Goal: Task Accomplishment & Management: Manage account settings

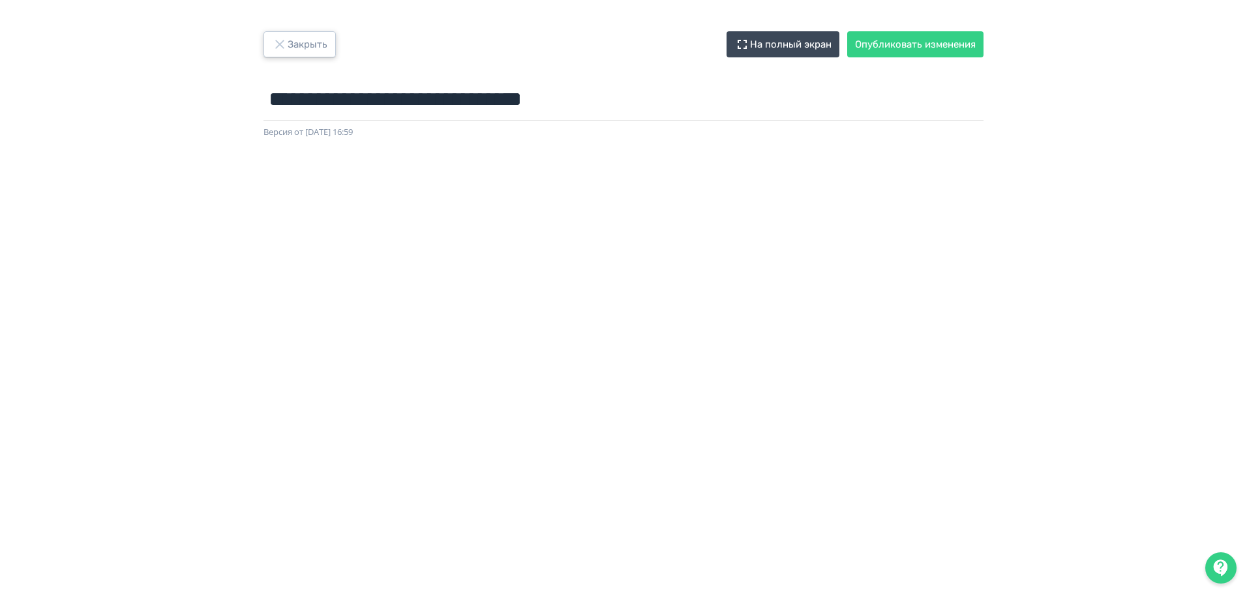
click at [300, 41] on button "Закрыть" at bounding box center [299, 44] width 72 height 26
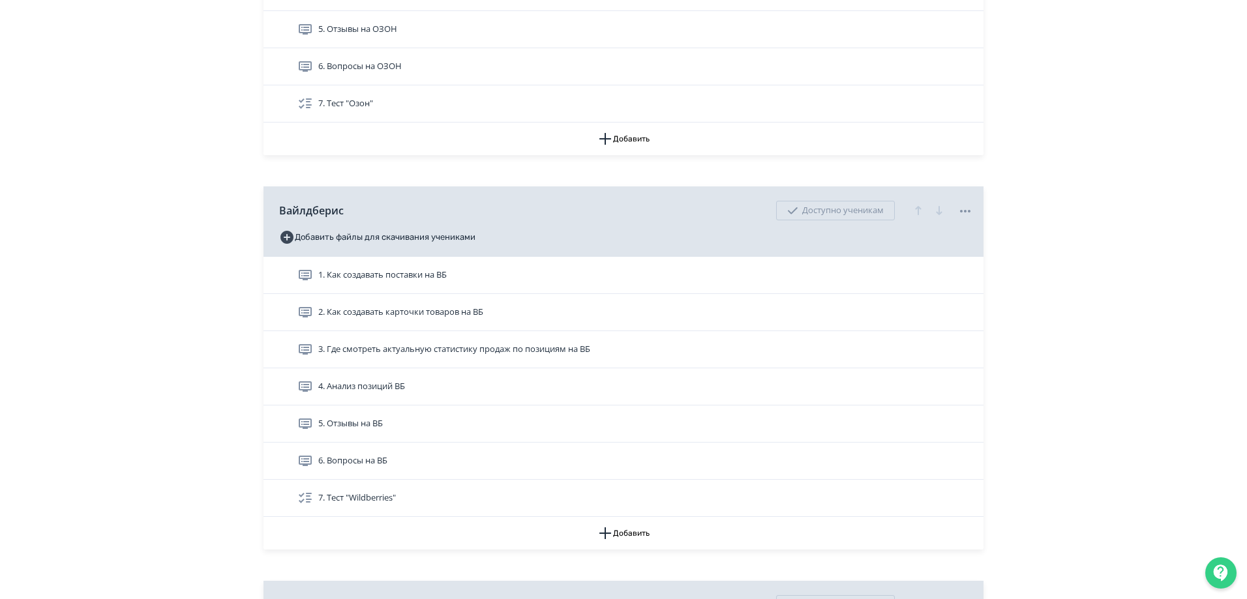
scroll to position [456, 0]
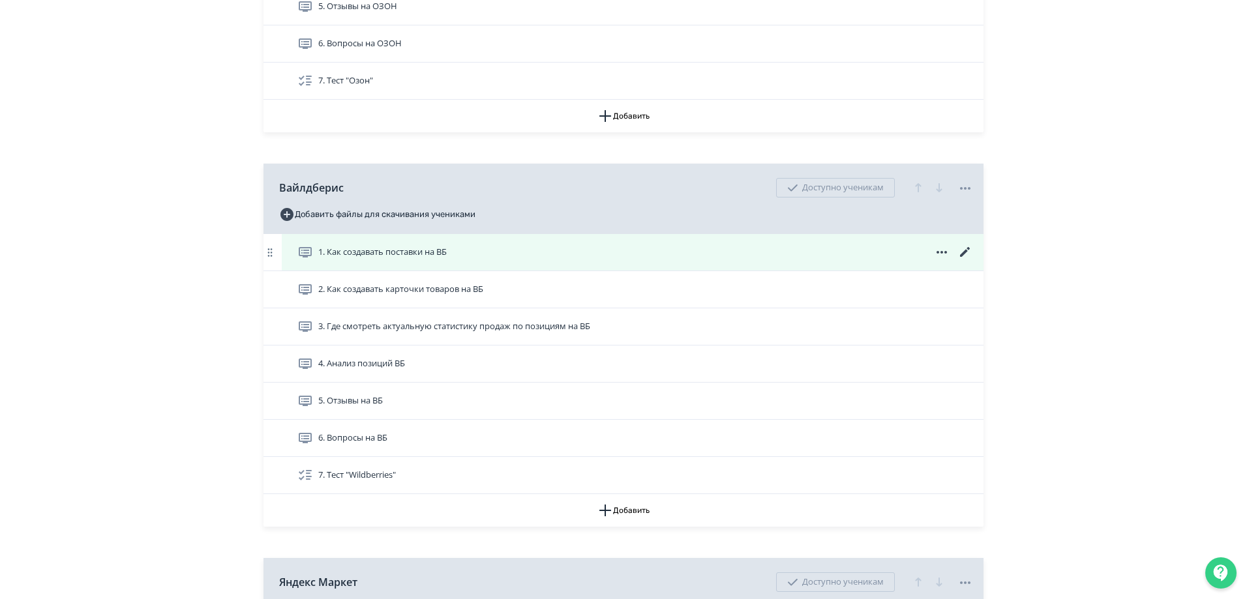
click at [966, 248] on icon at bounding box center [965, 253] width 16 height 16
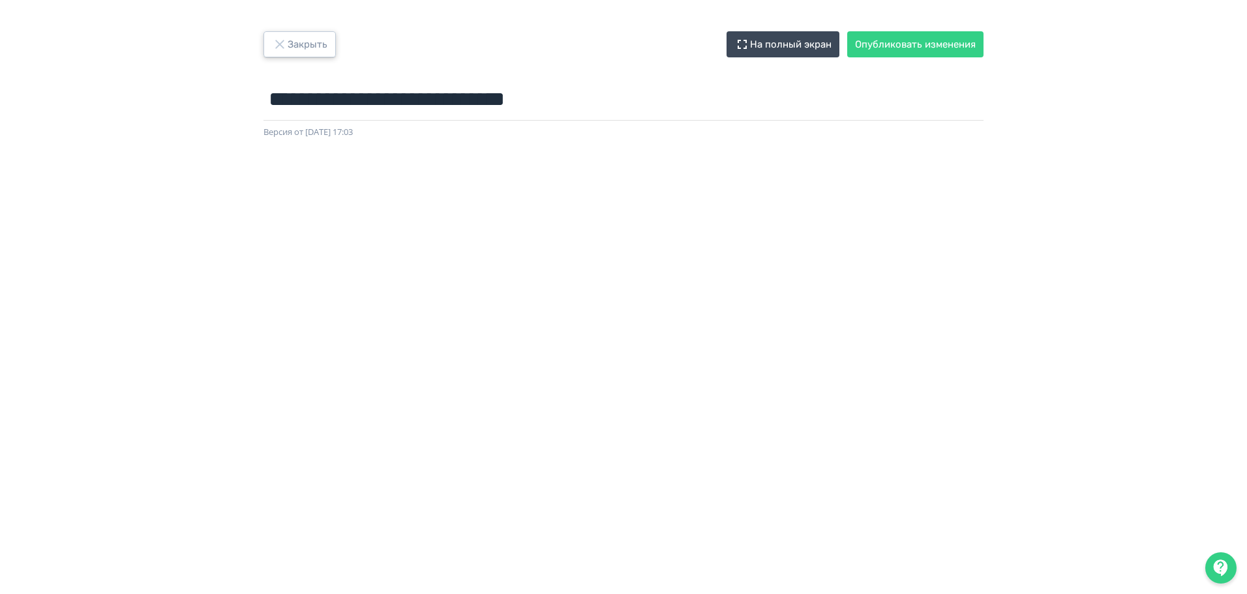
click at [314, 44] on button "Закрыть" at bounding box center [299, 44] width 72 height 26
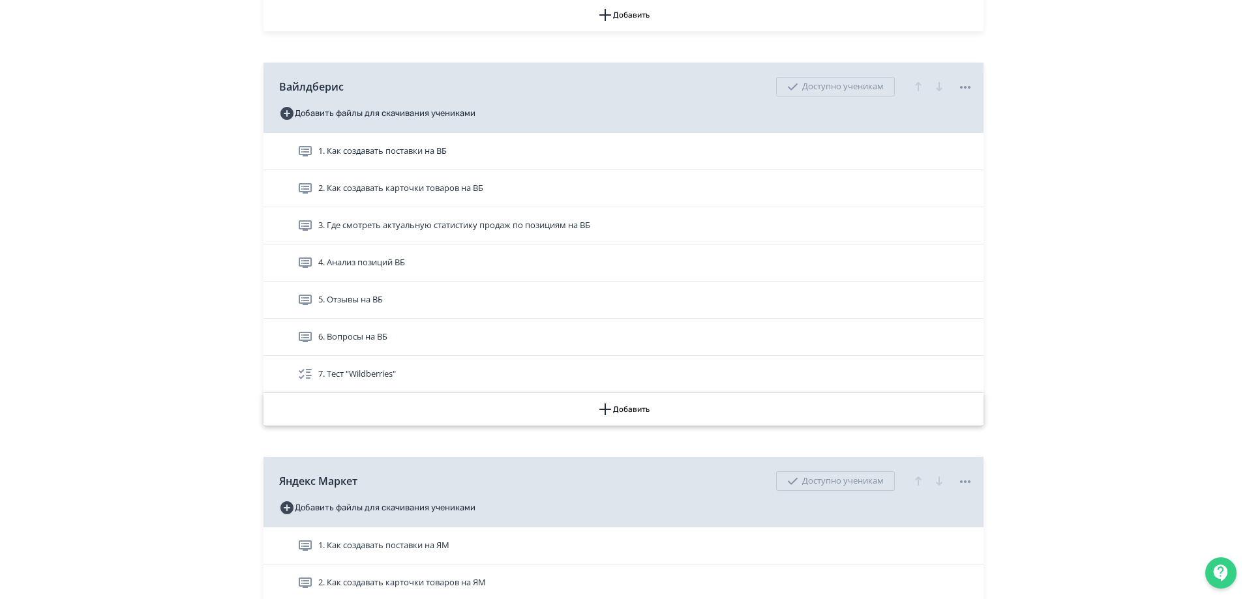
scroll to position [587, 0]
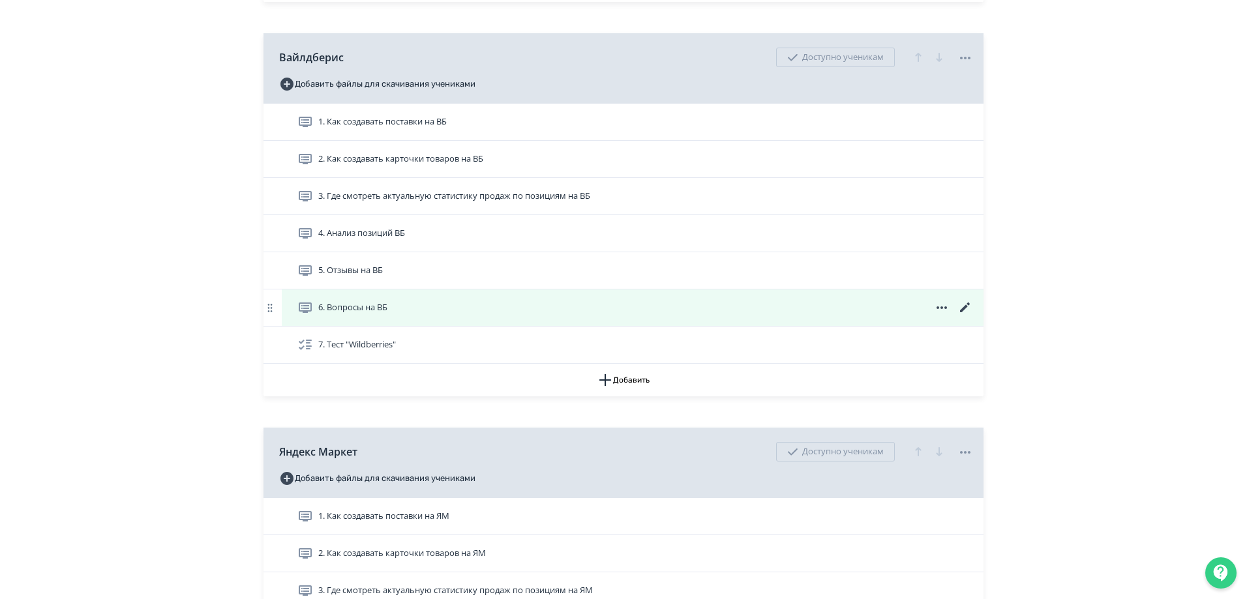
click at [963, 308] on icon at bounding box center [965, 308] width 10 height 10
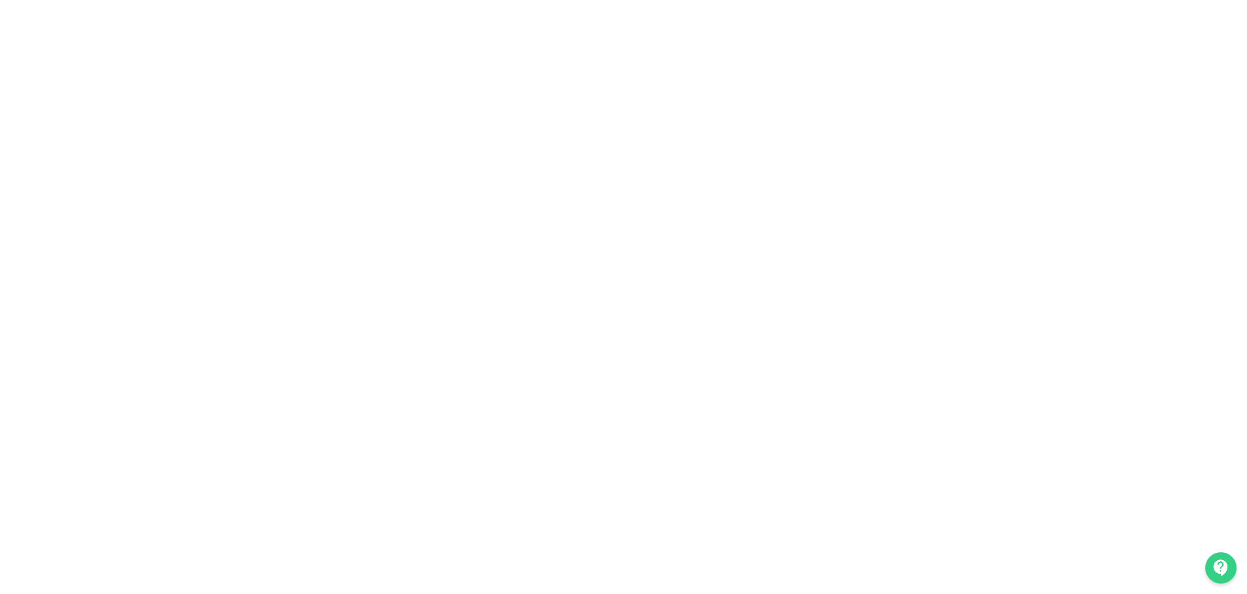
scroll to position [158, 0]
